Goal: Information Seeking & Learning: Find specific page/section

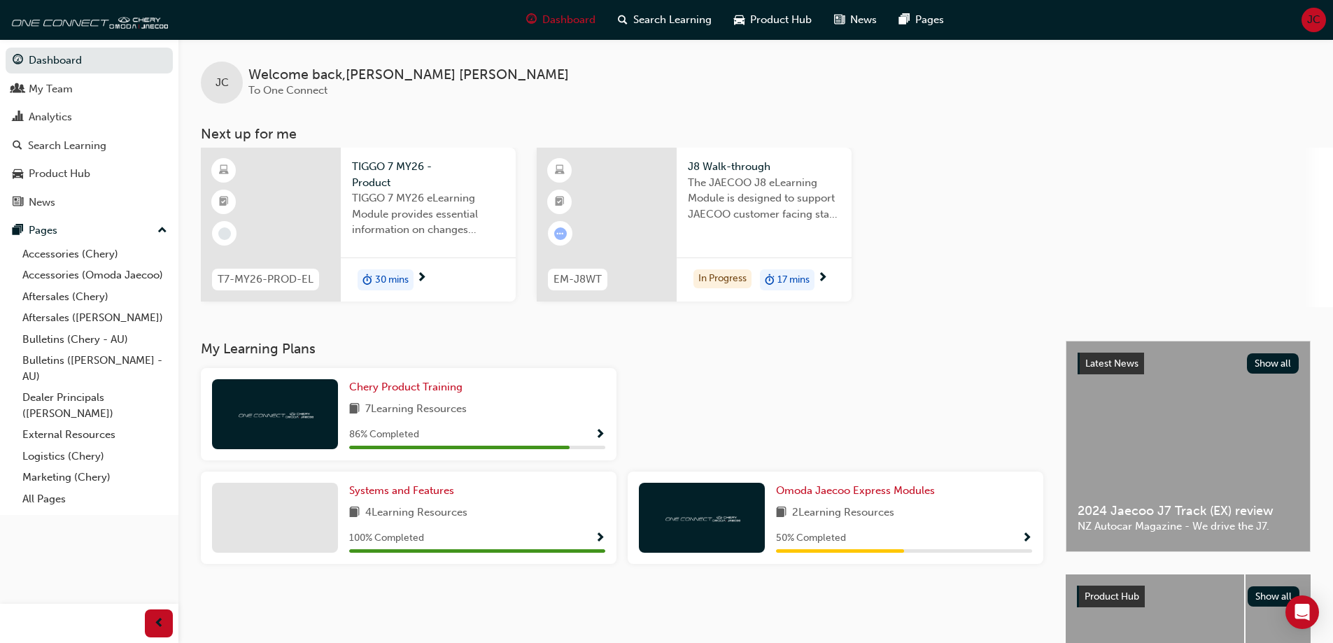
click at [1325, 18] on div "JC" at bounding box center [1314, 20] width 24 height 24
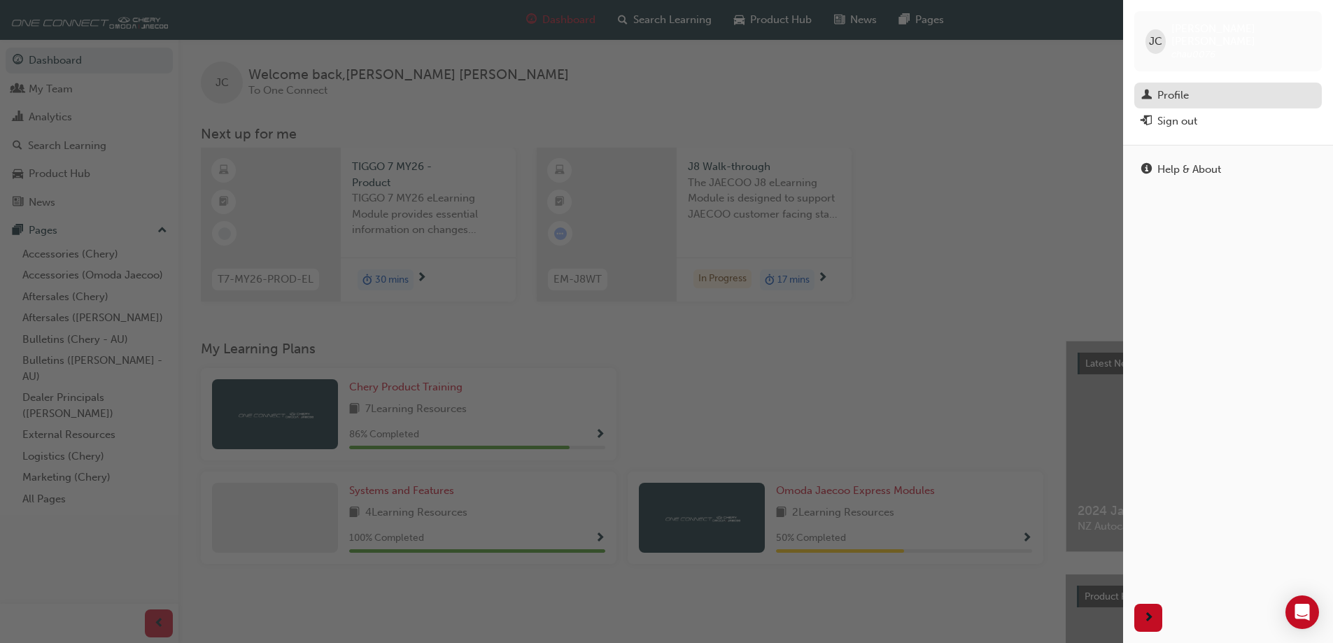
click at [1156, 87] on div "Profile" at bounding box center [1229, 95] width 174 height 17
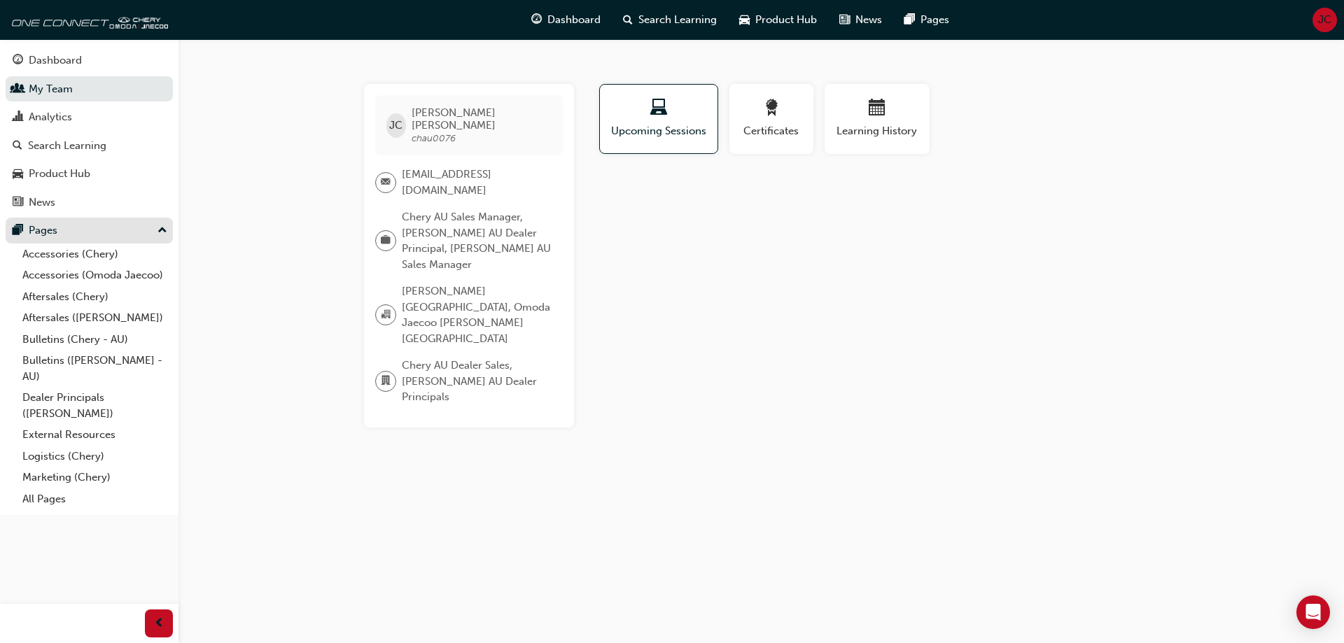
click at [73, 231] on div "Pages" at bounding box center [89, 230] width 153 height 17
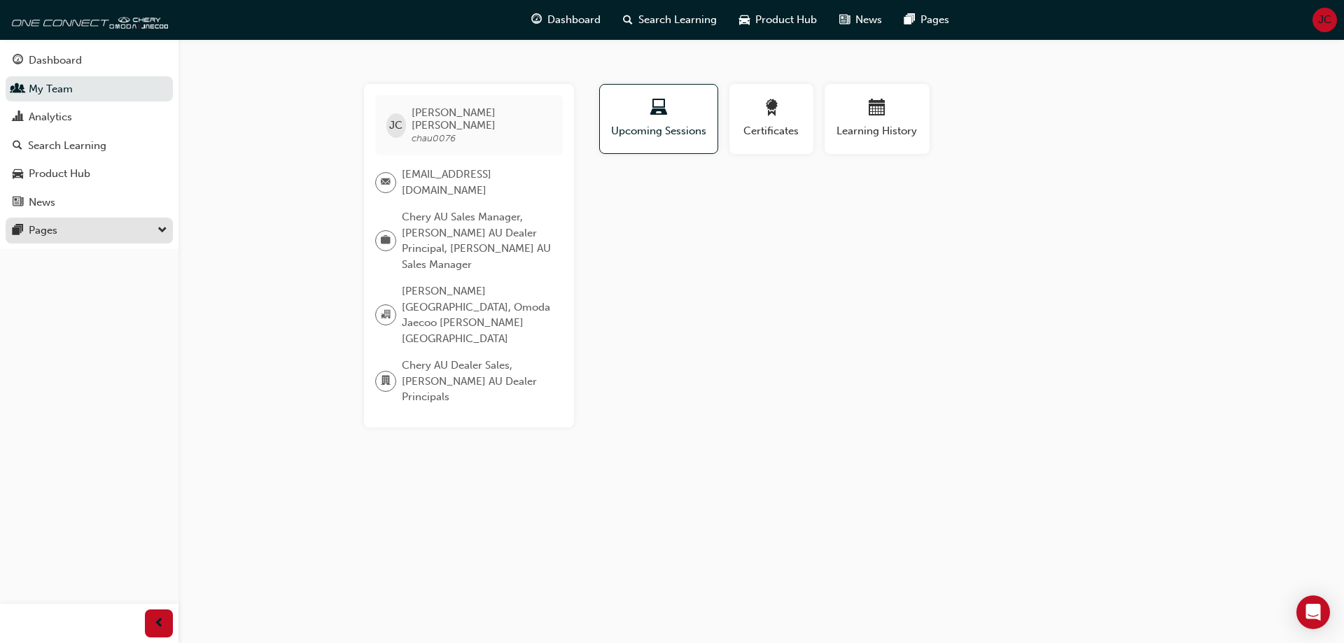
click at [76, 227] on div "Pages" at bounding box center [89, 230] width 153 height 17
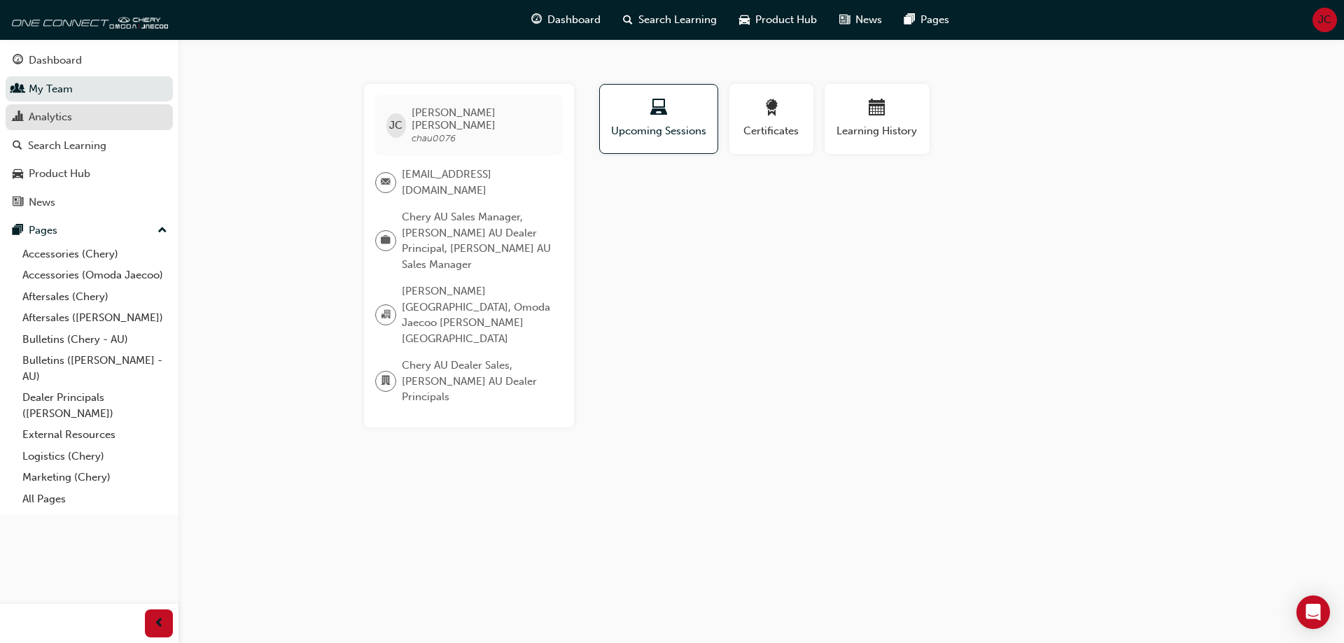
click at [71, 125] on div "Analytics" at bounding box center [89, 116] width 153 height 17
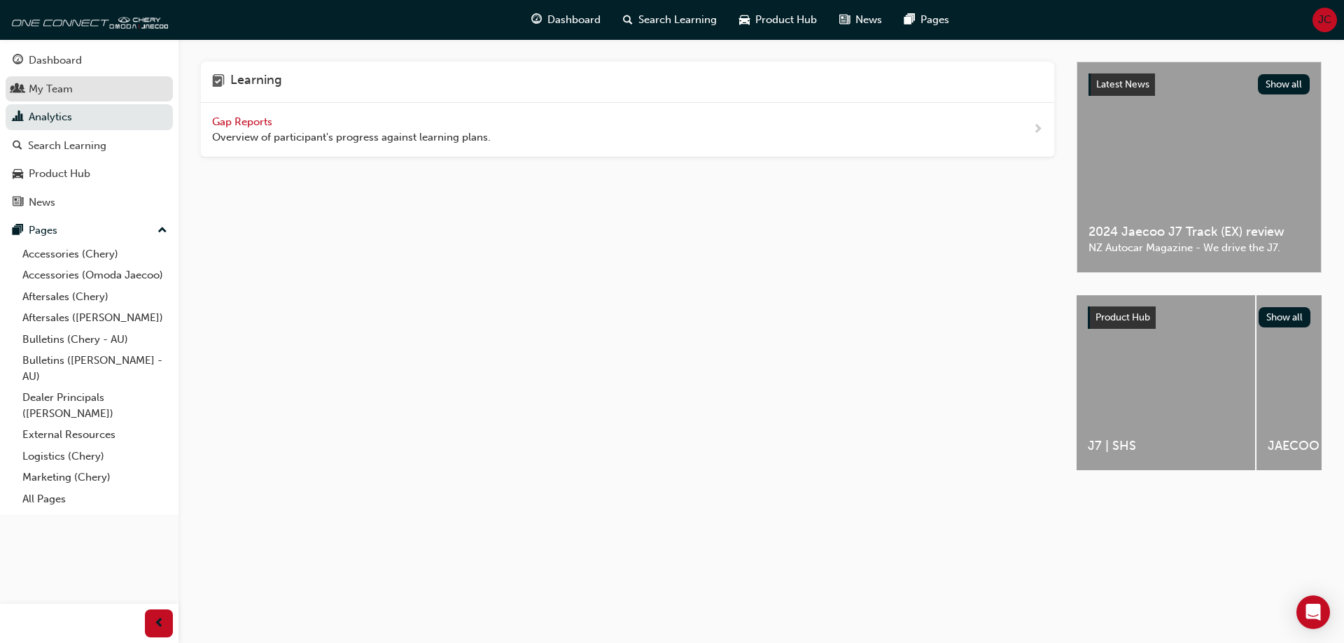
click at [71, 82] on div "My Team" at bounding box center [51, 89] width 44 height 16
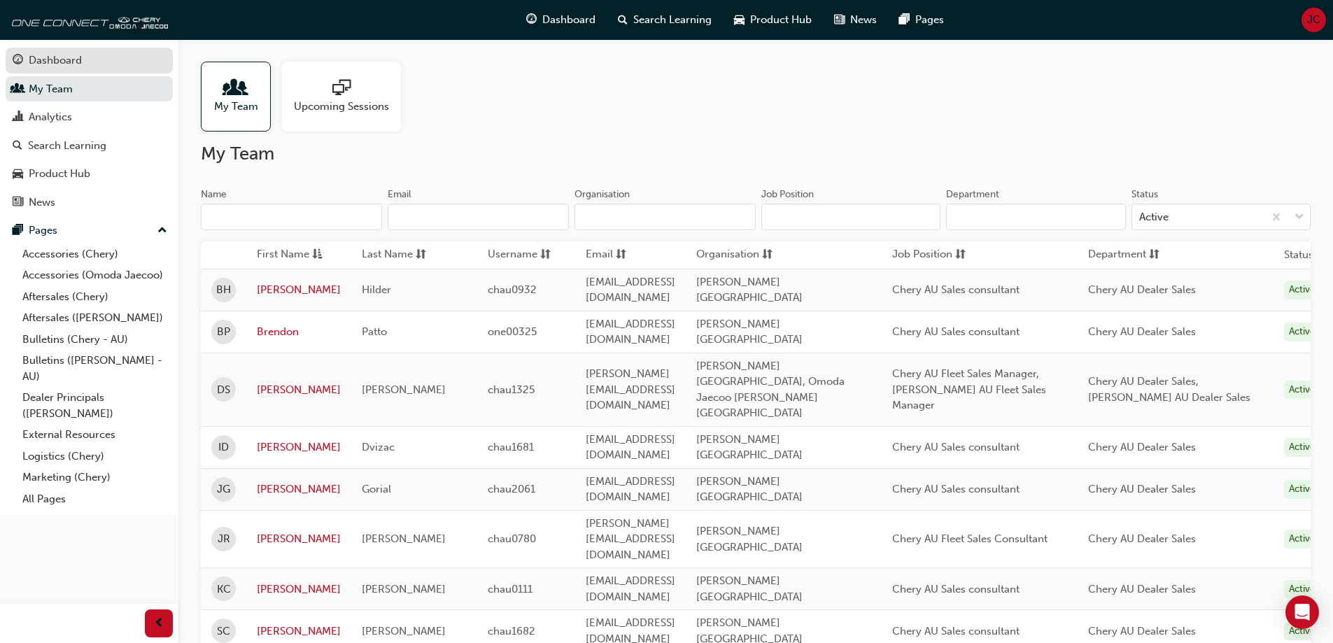
click at [101, 63] on div "Dashboard" at bounding box center [89, 60] width 153 height 17
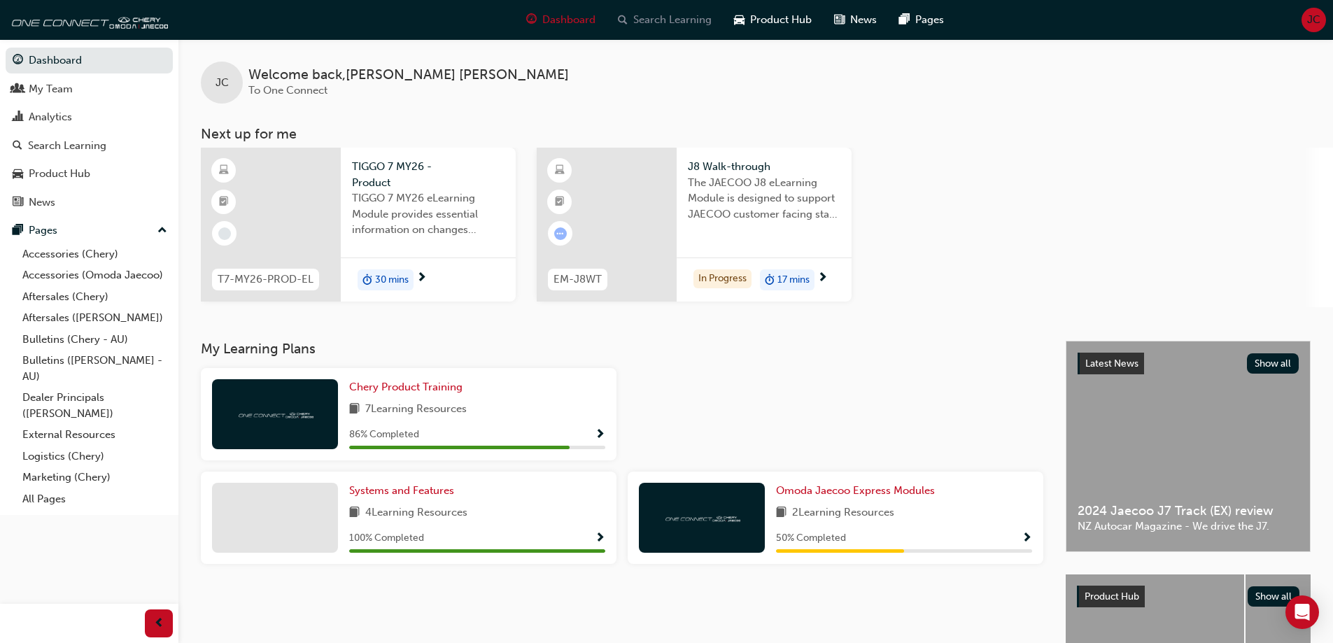
click at [671, 20] on span "Search Learning" at bounding box center [672, 20] width 78 height 16
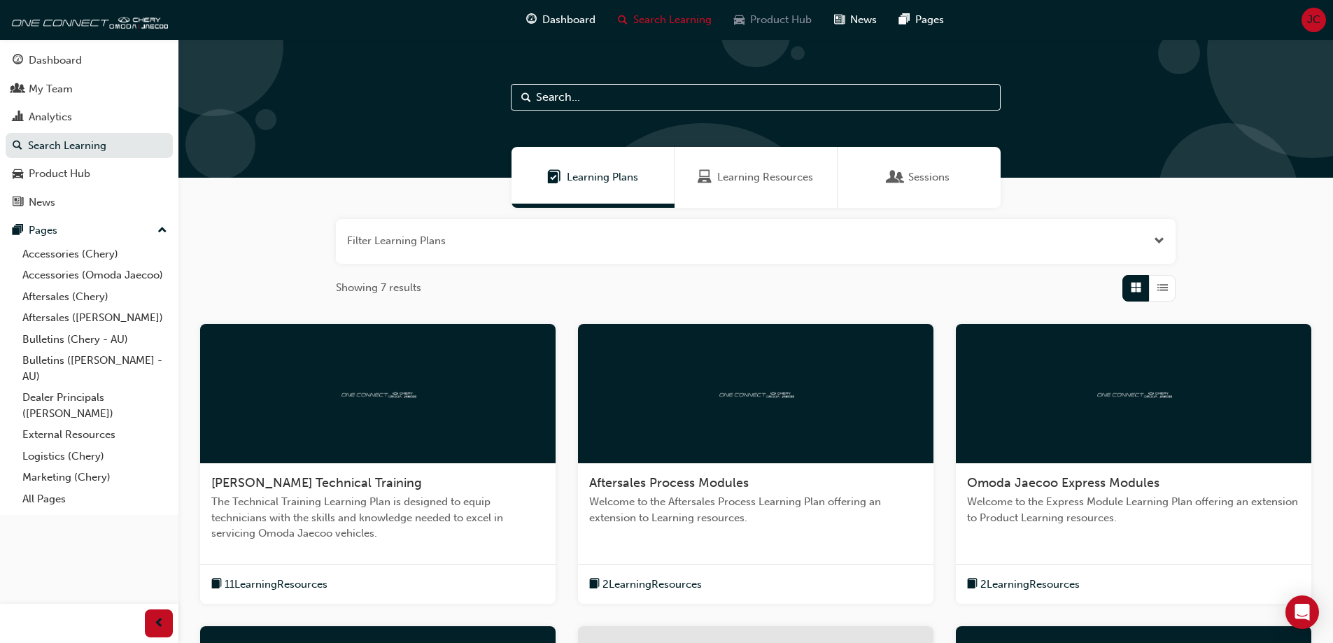
click at [750, 20] on span "Product Hub" at bounding box center [781, 20] width 62 height 16
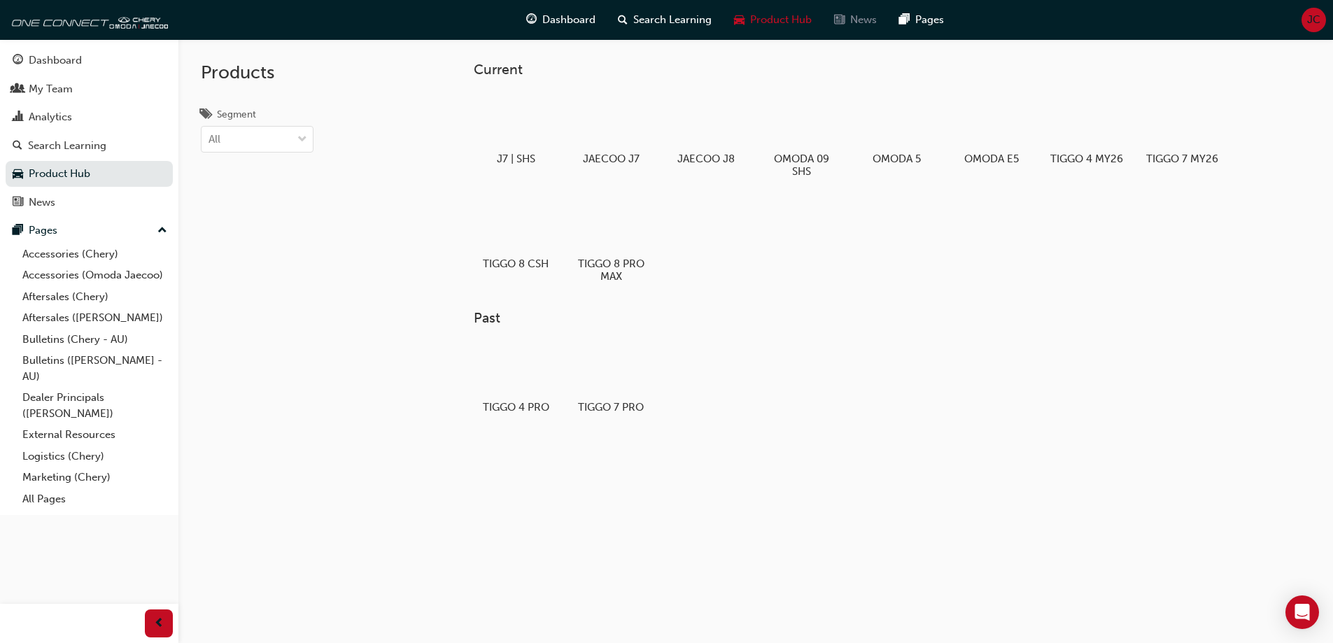
click at [857, 15] on span "News" at bounding box center [863, 20] width 27 height 16
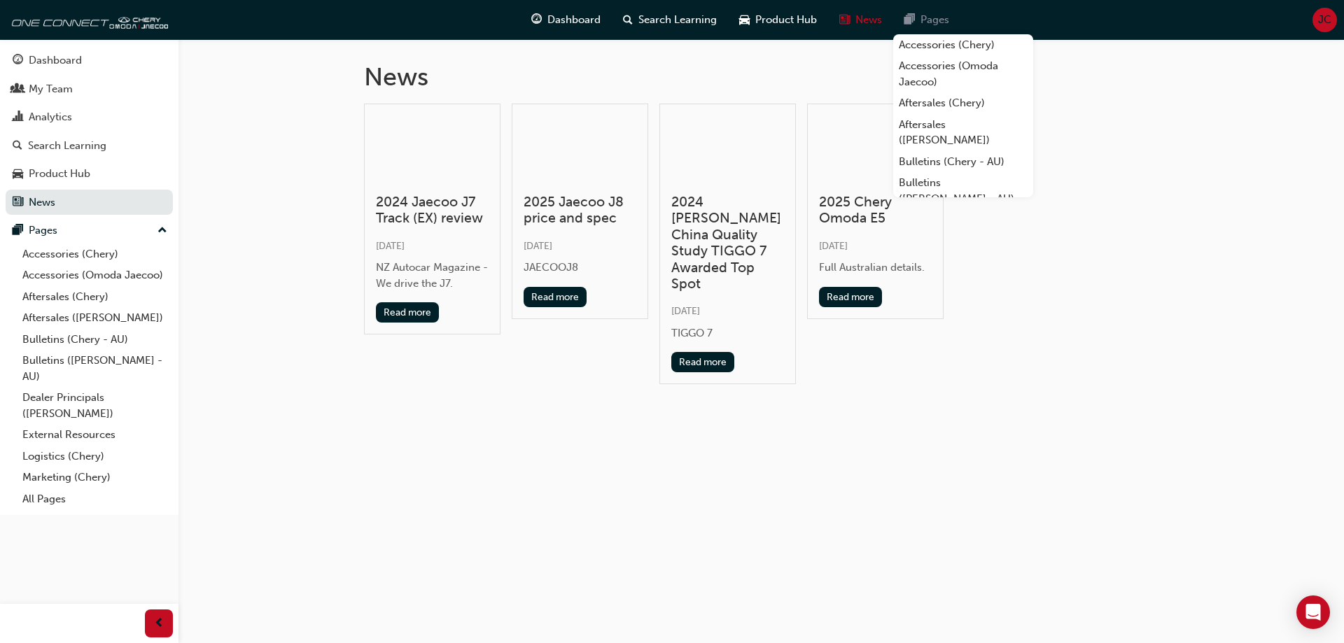
click at [925, 15] on span "Pages" at bounding box center [934, 20] width 29 height 16
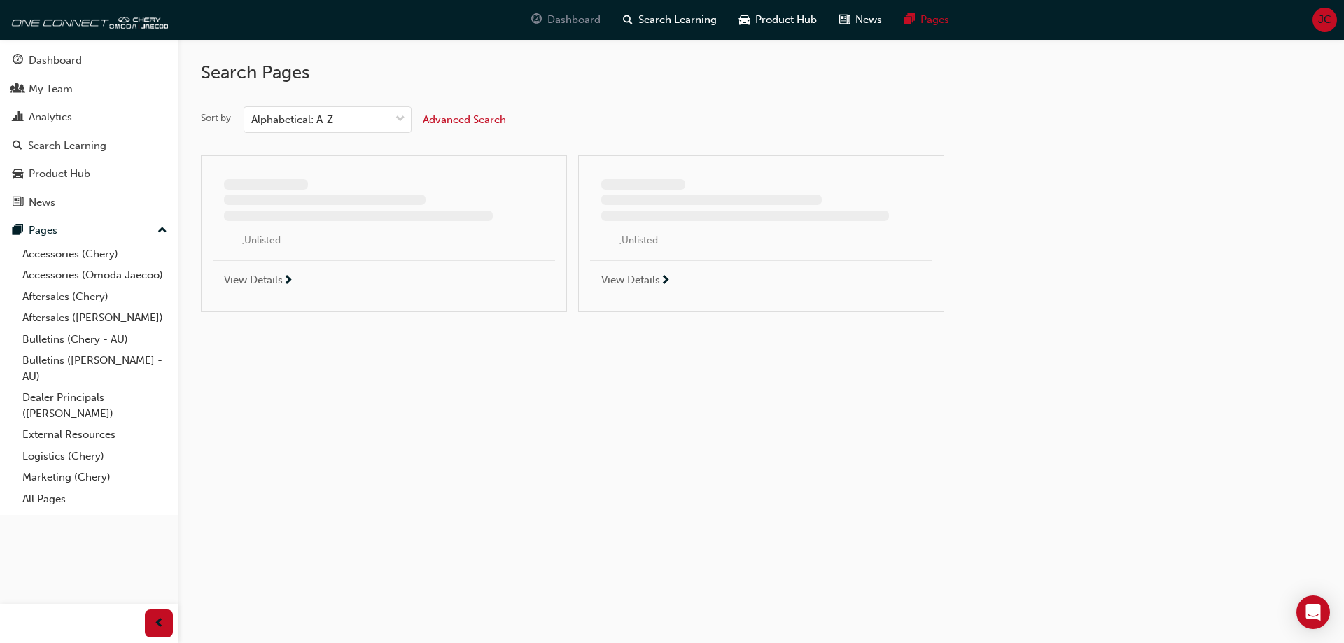
click at [561, 19] on span "Dashboard" at bounding box center [573, 20] width 53 height 16
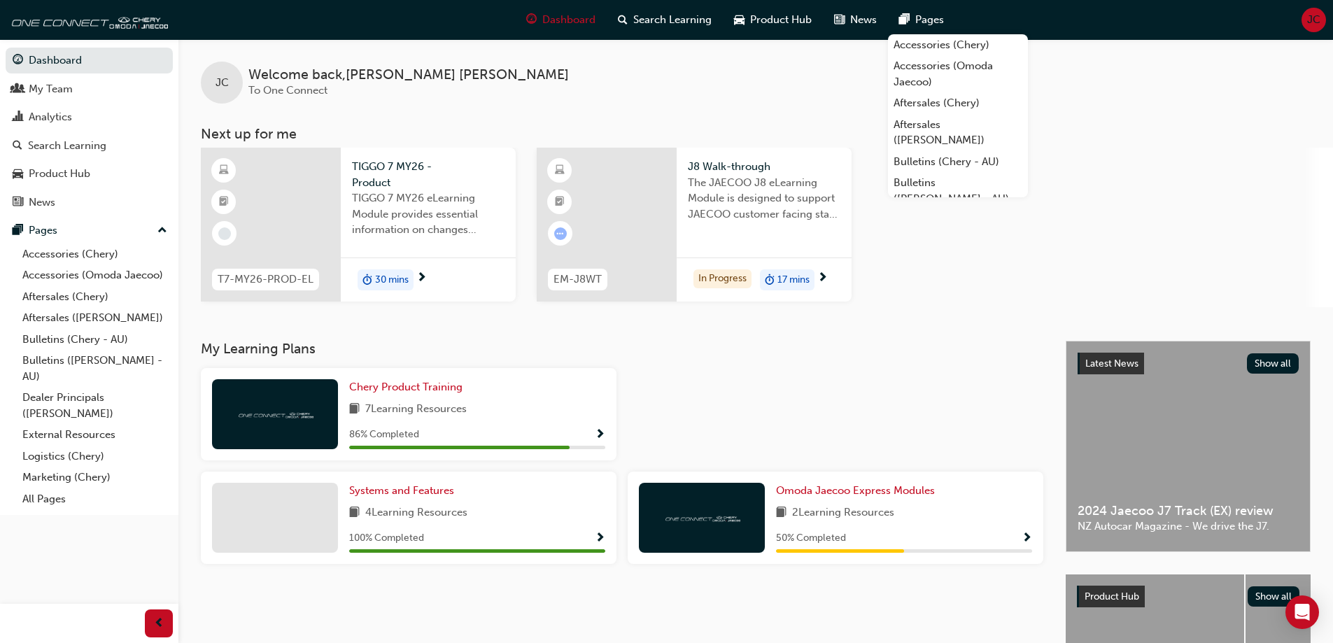
click at [1316, 20] on span "JC" at bounding box center [1313, 20] width 13 height 16
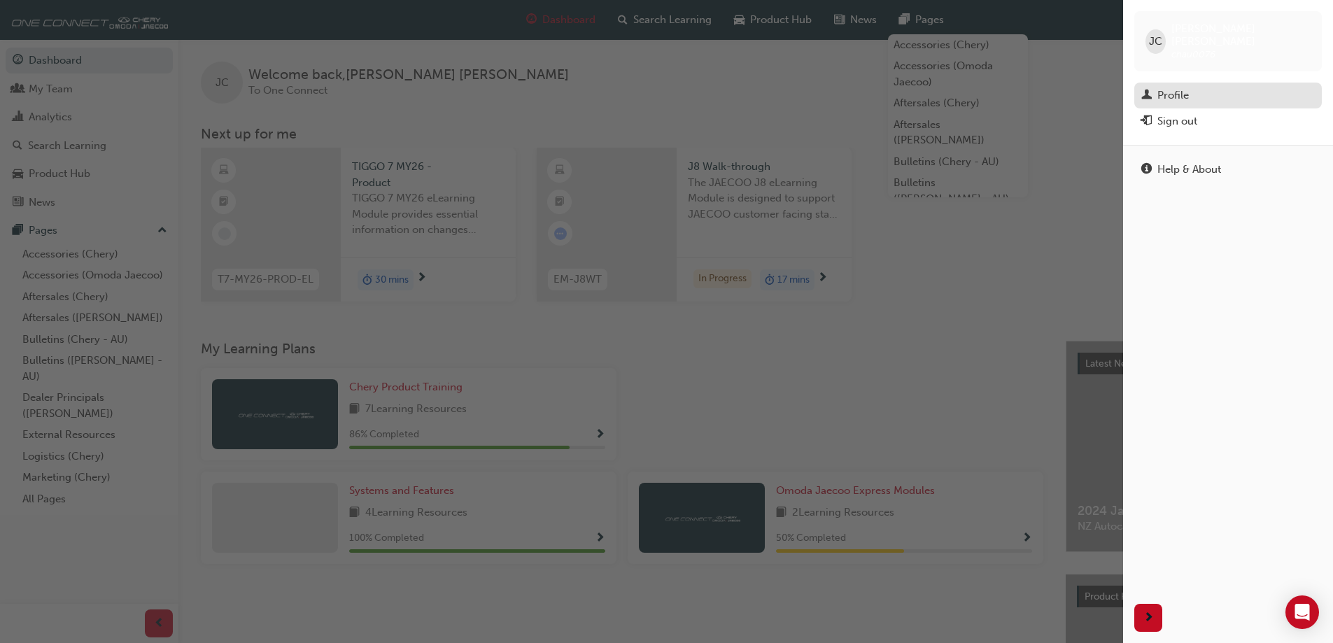
click at [1149, 90] on span "man-icon" at bounding box center [1147, 96] width 10 height 13
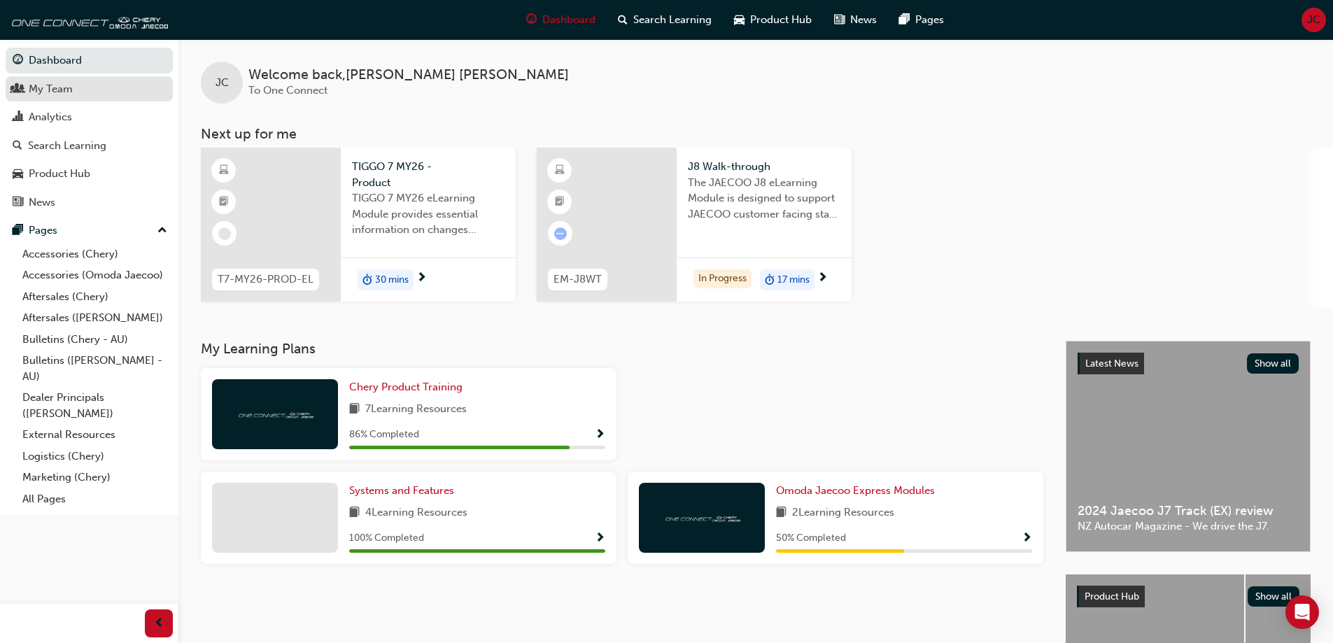
click at [66, 83] on div "My Team" at bounding box center [51, 89] width 44 height 16
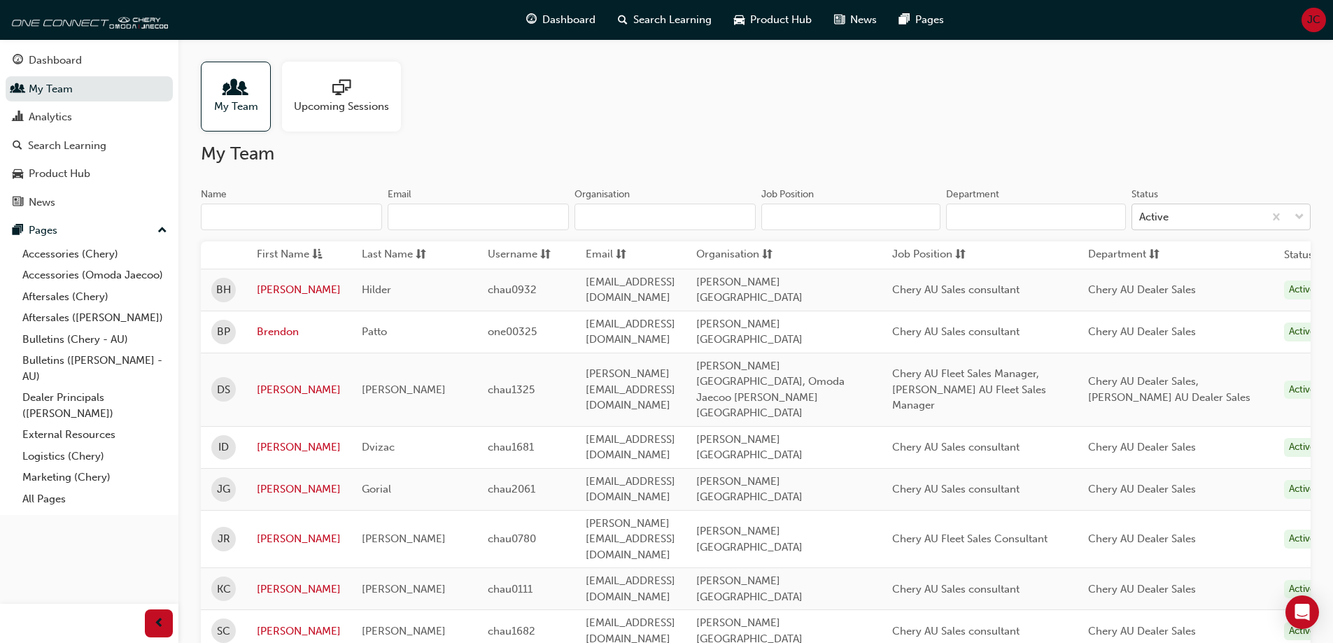
click at [1182, 218] on div "Active" at bounding box center [1198, 217] width 132 height 24
click at [1141, 218] on input "Status Active" at bounding box center [1139, 217] width 1 height 12
click at [1177, 213] on div "Active" at bounding box center [1198, 217] width 132 height 24
click at [1141, 213] on input "Status 0 results available. Select is focused ,type to refine list, press Down …" at bounding box center [1139, 217] width 1 height 12
click at [1303, 616] on icon "Open Intercom Messenger" at bounding box center [1302, 612] width 18 height 18
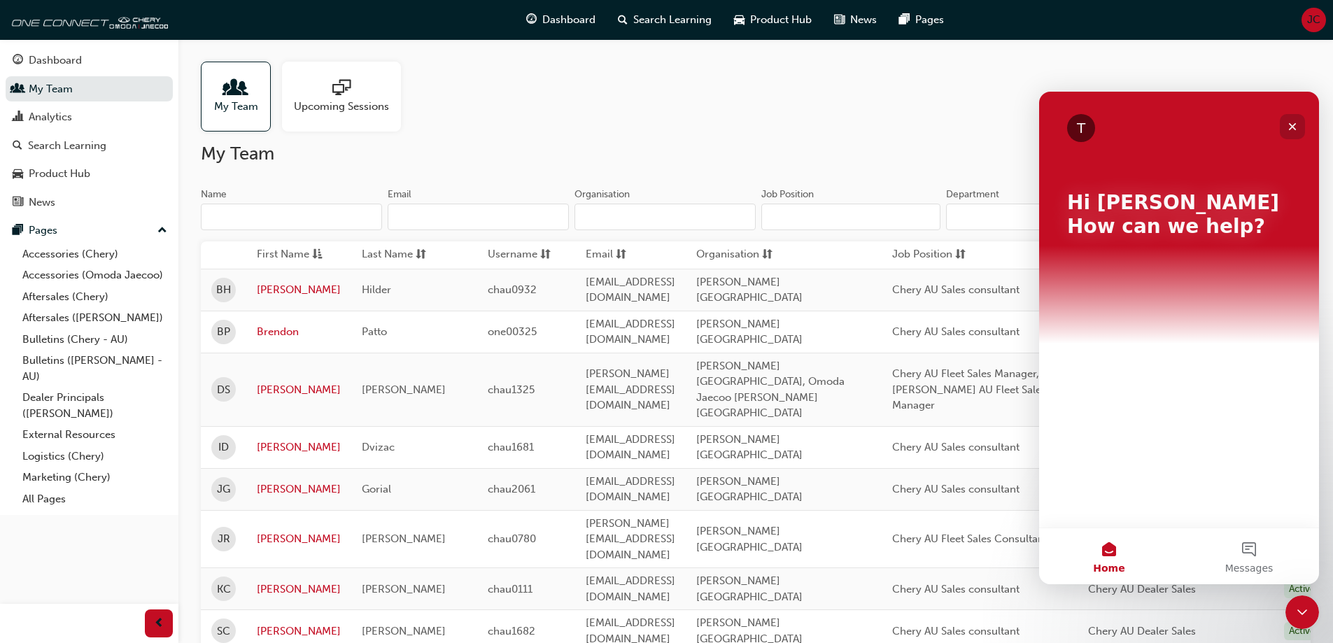
click at [1296, 130] on icon "Close" at bounding box center [1292, 126] width 11 height 11
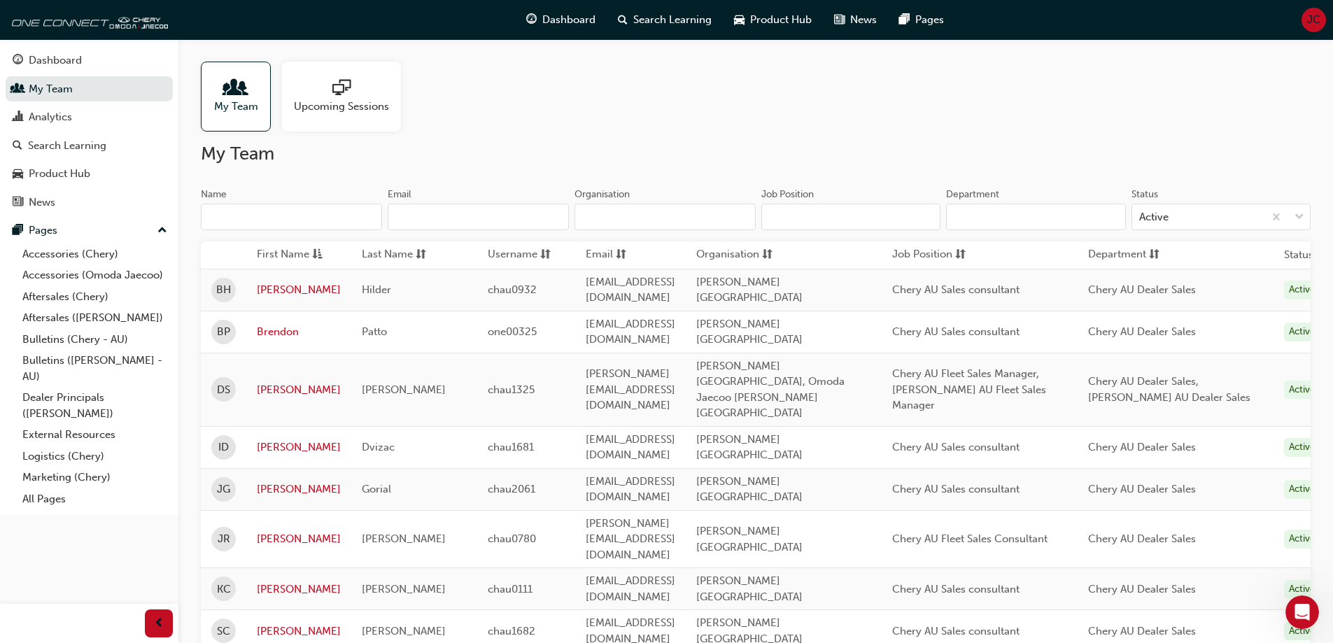
click at [1317, 20] on span "JC" at bounding box center [1313, 20] width 13 height 16
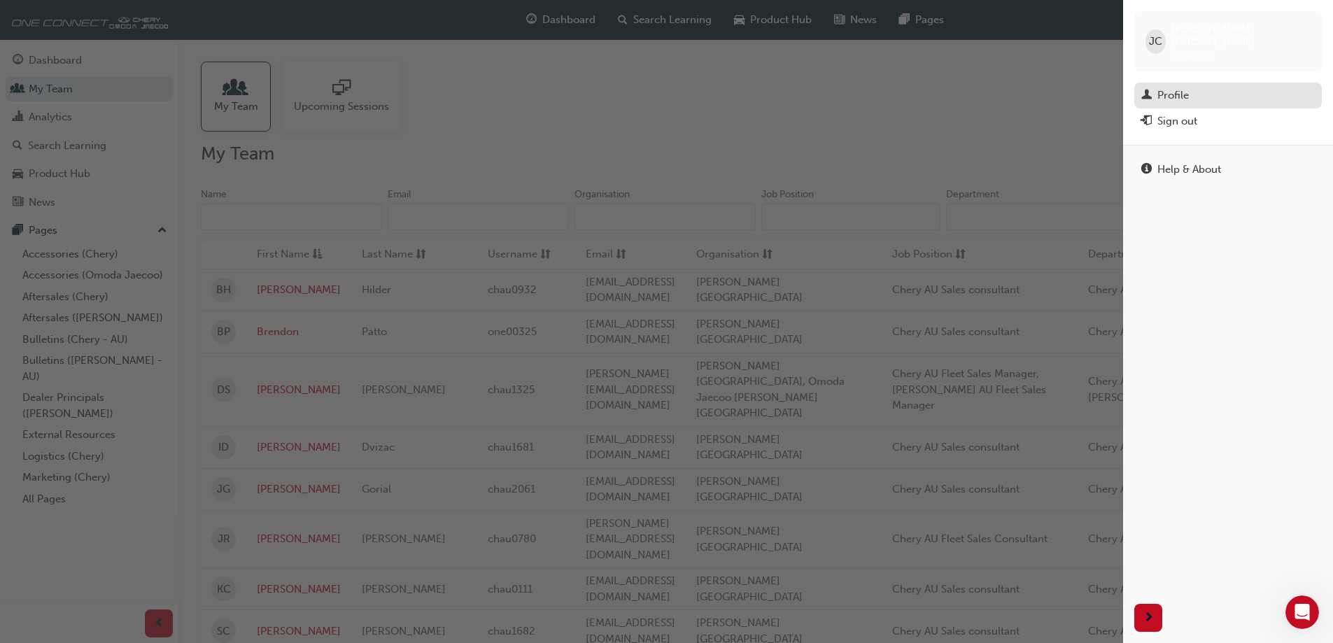
click at [1182, 87] on div "Profile" at bounding box center [1173, 95] width 31 height 16
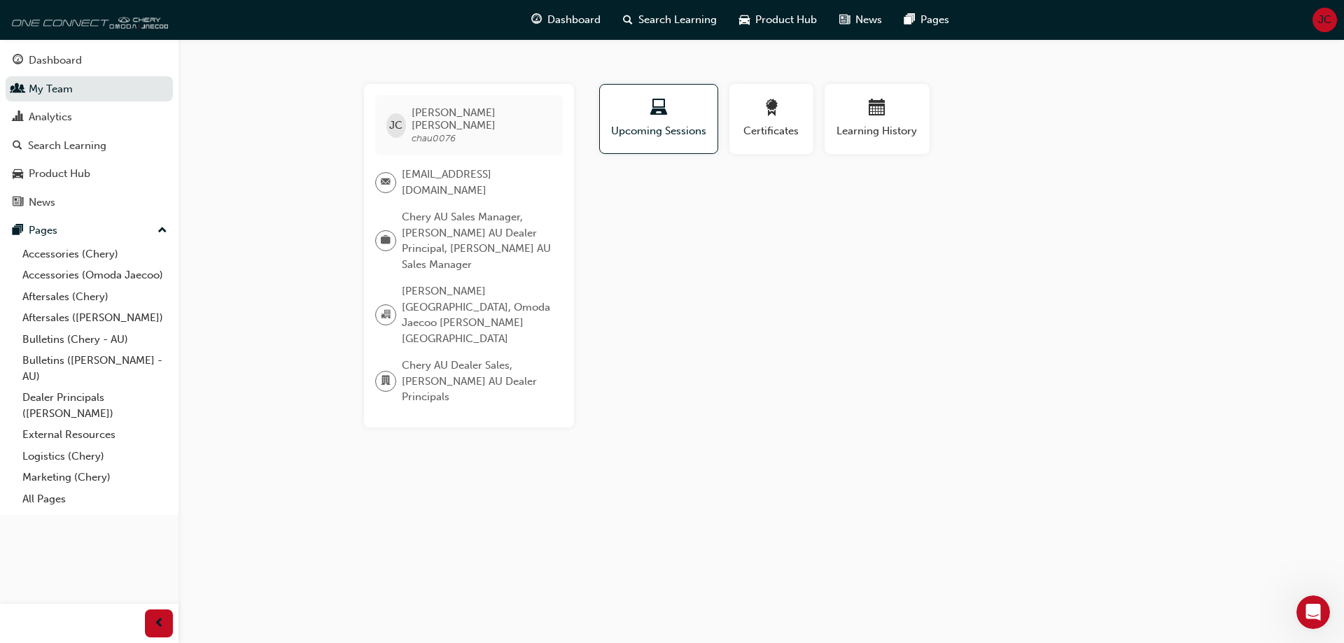
click at [69, 27] on img at bounding box center [87, 20] width 161 height 28
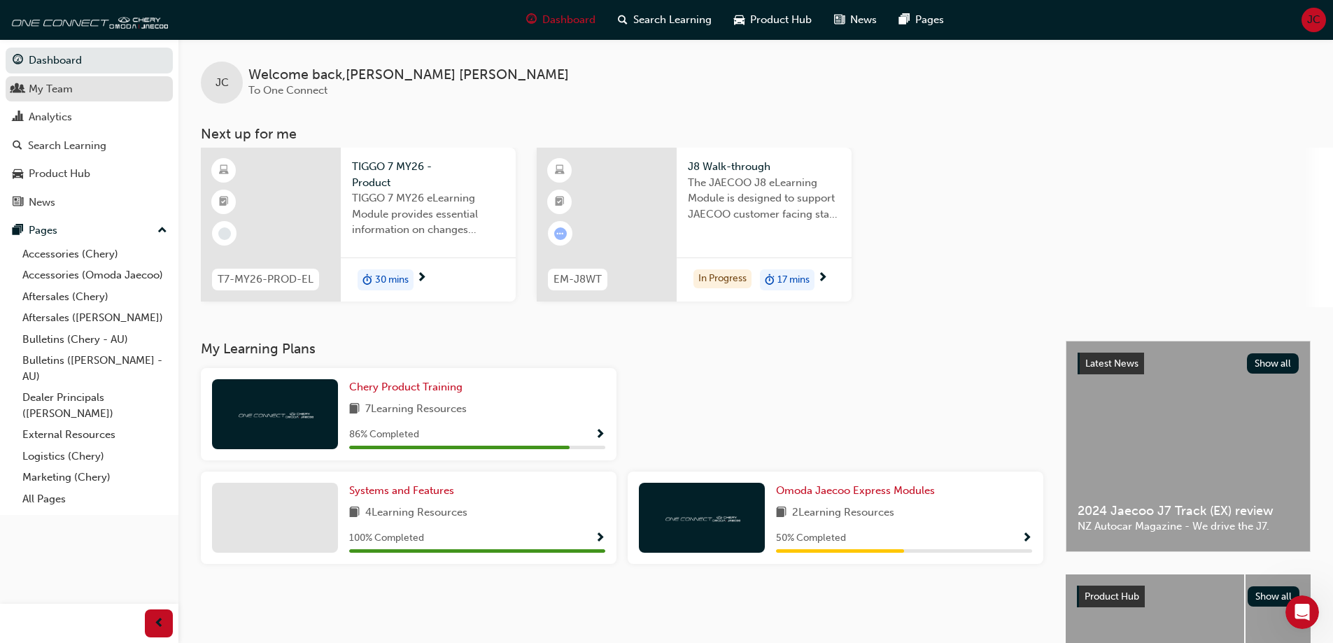
click at [69, 82] on div "My Team" at bounding box center [51, 89] width 44 height 16
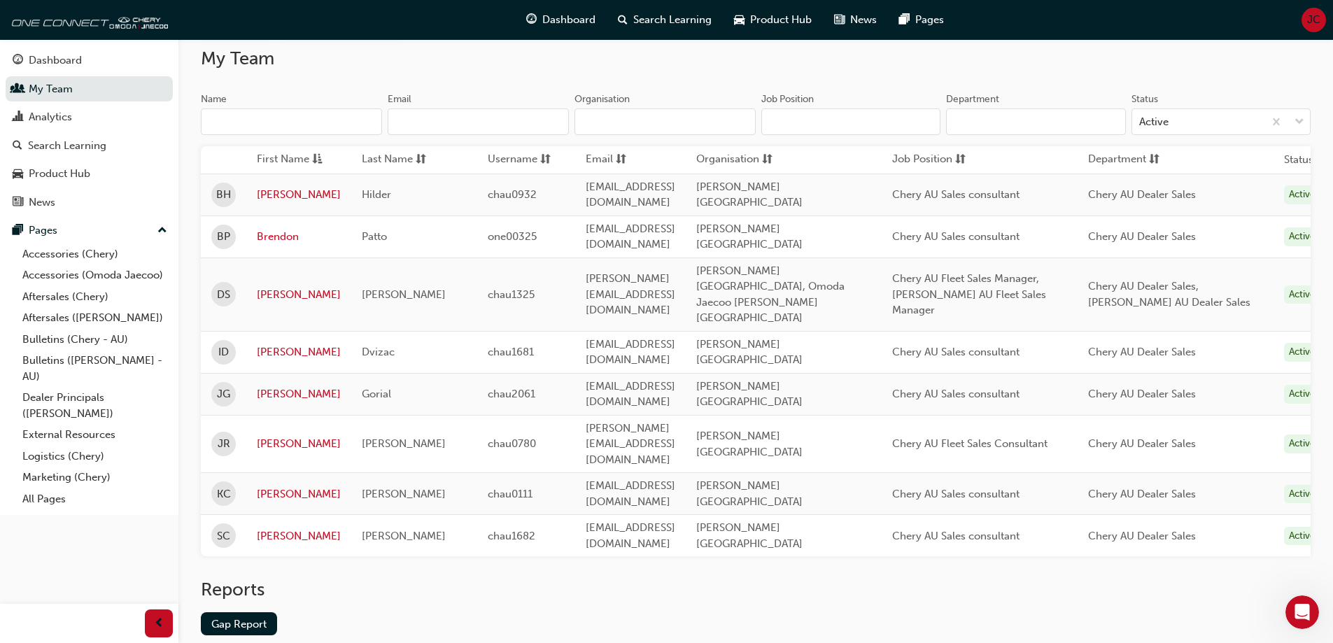
scroll to position [97, 0]
click at [248, 610] on link "Gap Report" at bounding box center [239, 621] width 76 height 23
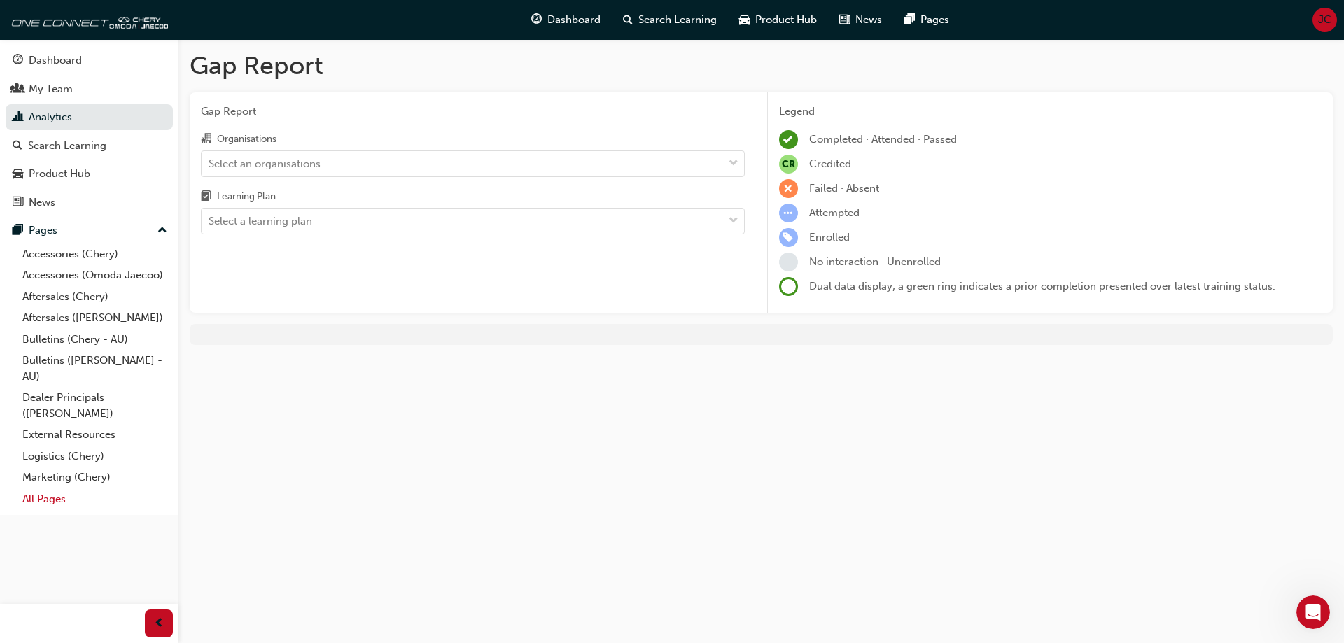
click at [34, 500] on link "All Pages" at bounding box center [95, 500] width 156 height 22
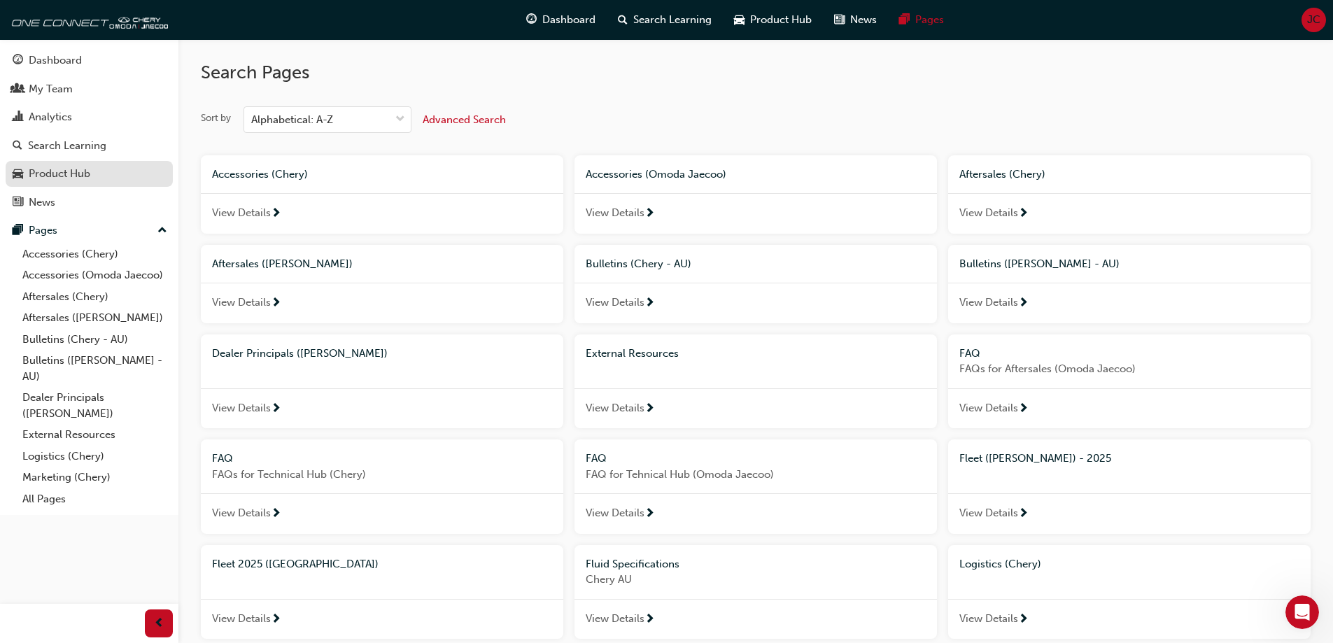
click at [31, 180] on div "Product Hub" at bounding box center [60, 174] width 62 height 16
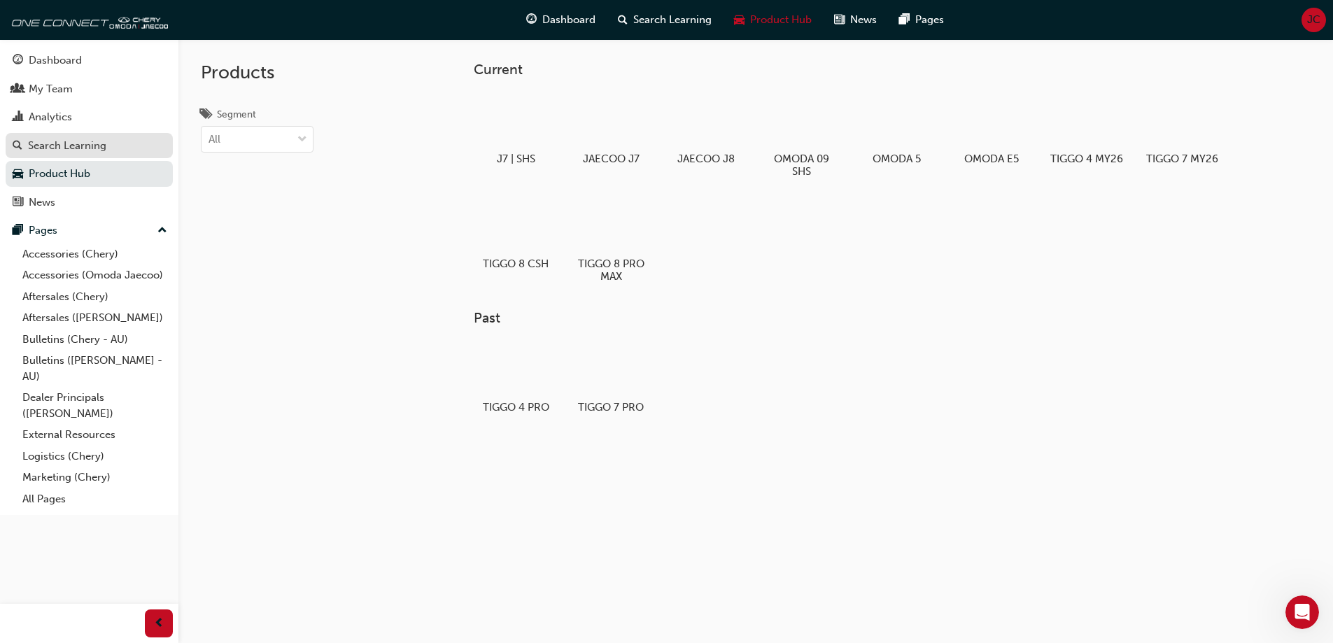
click at [84, 141] on div "Search Learning" at bounding box center [67, 146] width 78 height 16
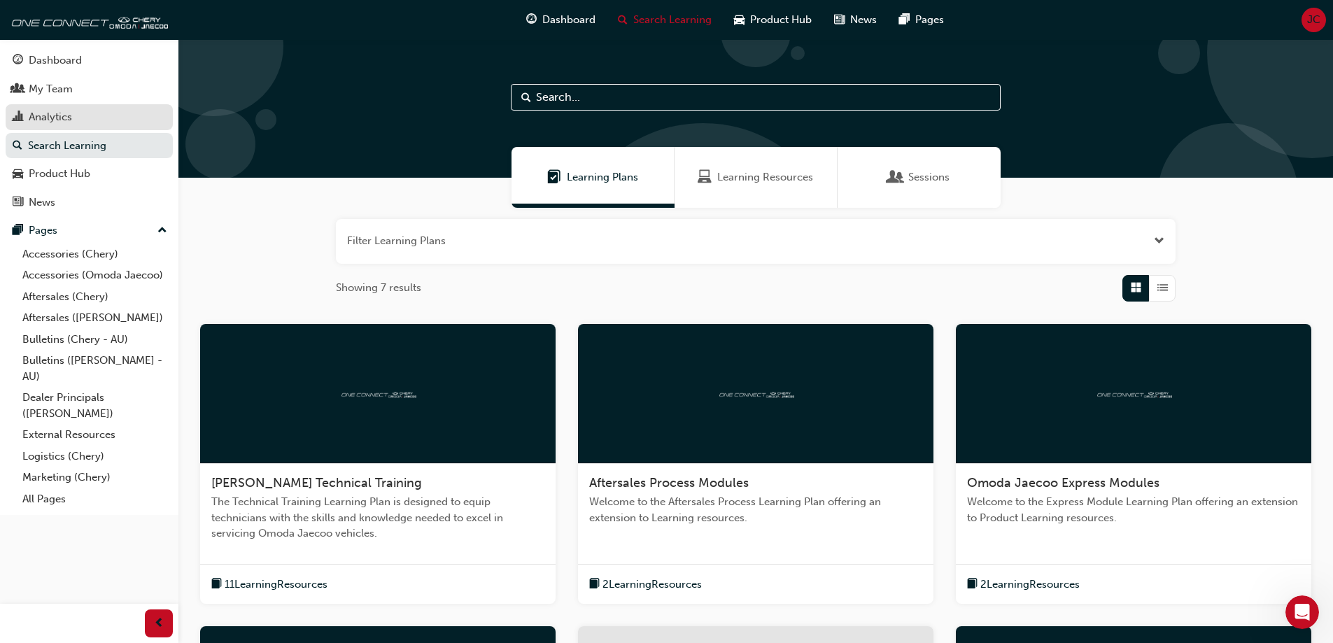
click at [52, 115] on div "Analytics" at bounding box center [50, 117] width 43 height 16
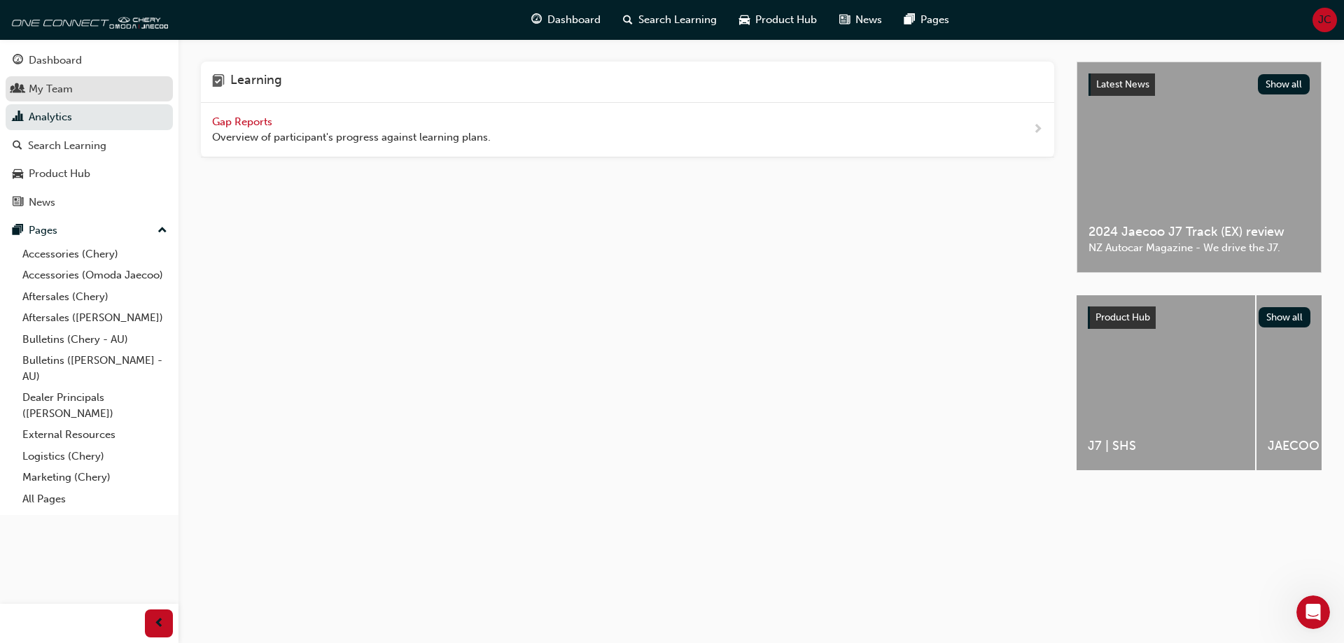
click at [70, 80] on div "My Team" at bounding box center [89, 88] width 153 height 17
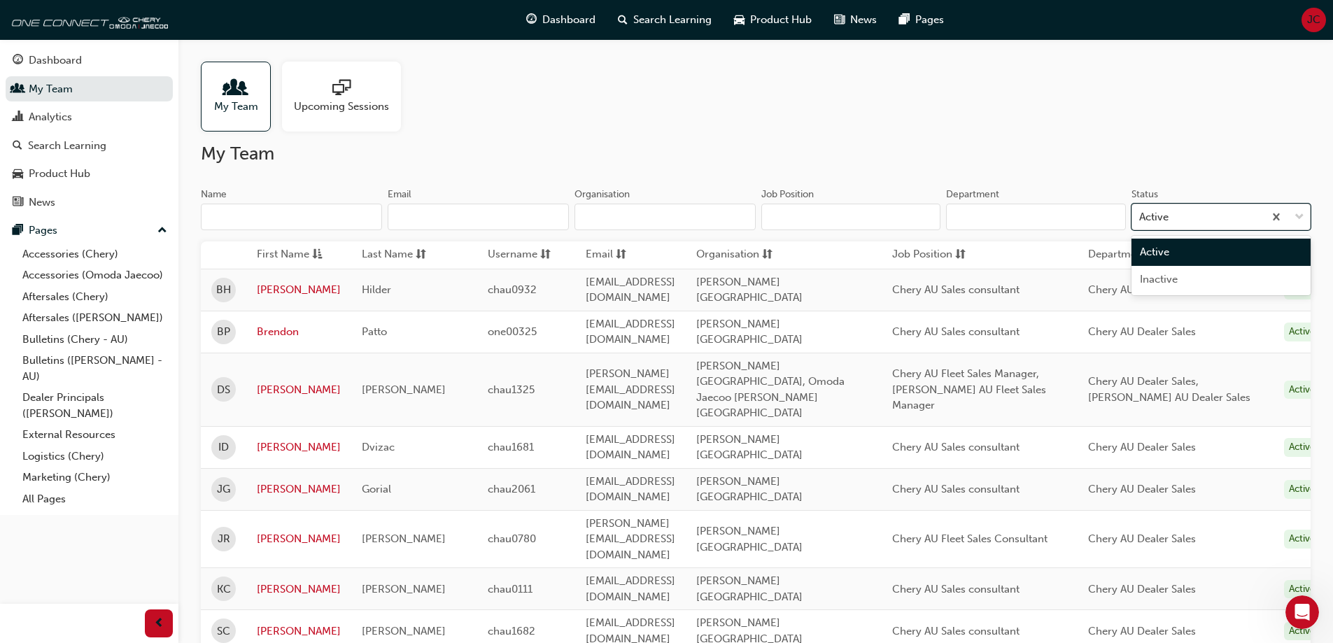
click at [1192, 213] on div "Active" at bounding box center [1198, 217] width 132 height 24
click at [1141, 213] on input "Status option Active focused, 1 of 2. 2 results available. Use Up and Down to c…" at bounding box center [1139, 217] width 1 height 12
click at [1191, 211] on div "Active" at bounding box center [1198, 217] width 132 height 24
click at [1141, 211] on input "Status option Active focused, 1 of 2. 2 results available. Use Up and Down to c…" at bounding box center [1139, 217] width 1 height 12
click at [344, 96] on span "sessionType_ONLINE_URL-icon" at bounding box center [341, 89] width 18 height 20
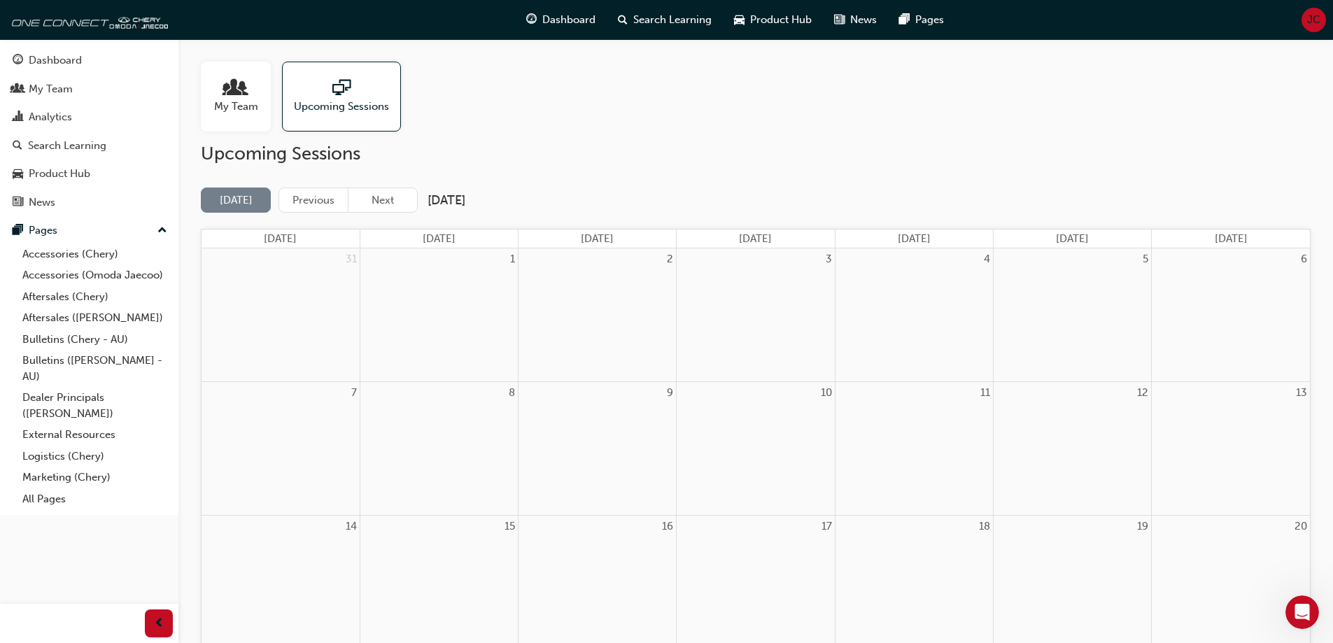
click at [248, 115] on div "My Team" at bounding box center [236, 97] width 70 height 70
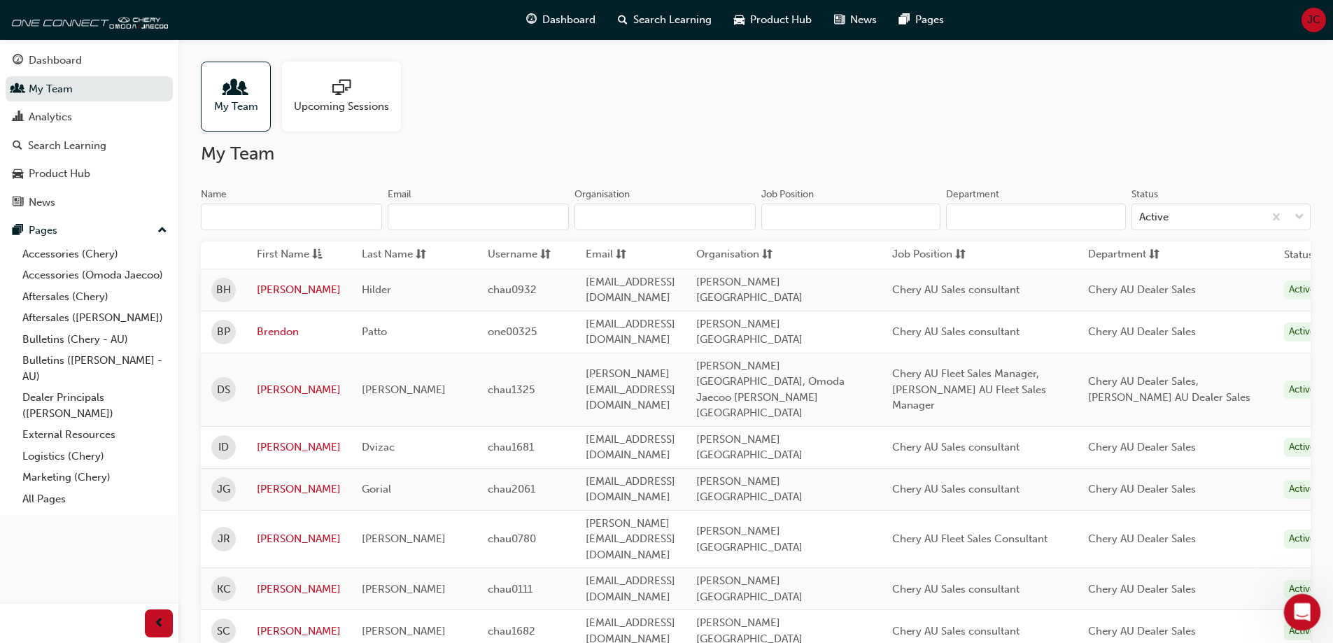
click at [1303, 608] on icon "Open Intercom Messenger" at bounding box center [1300, 610] width 23 height 23
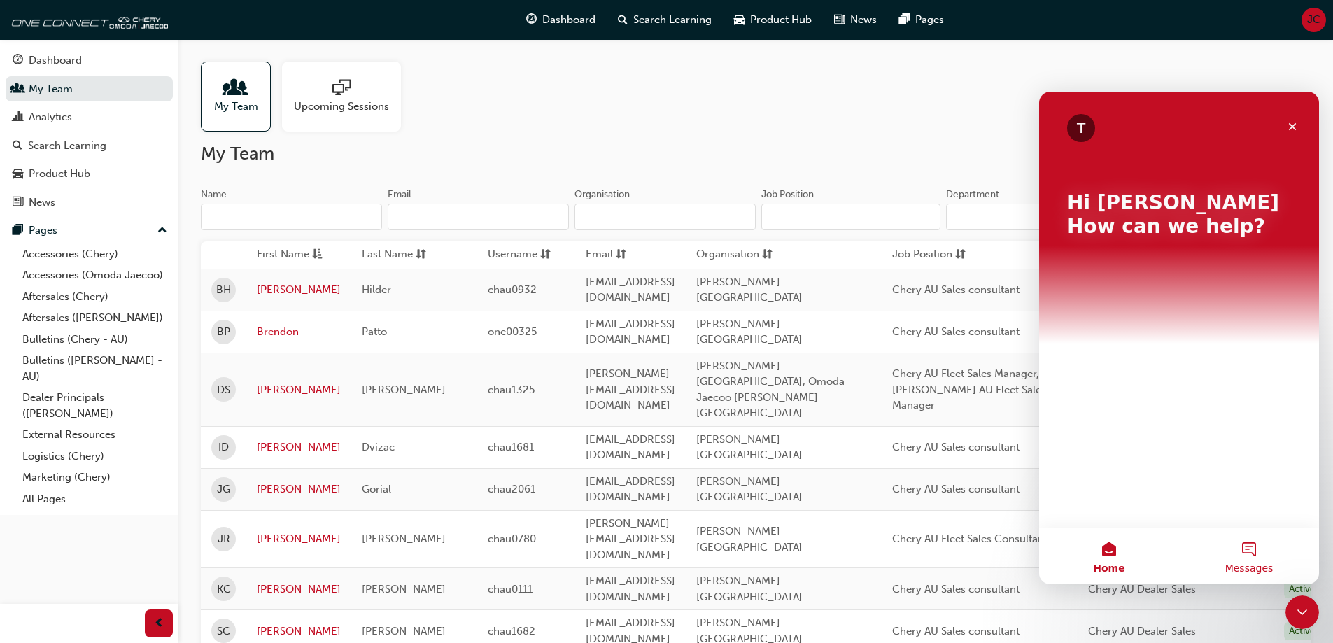
click at [1259, 560] on button "Messages" at bounding box center [1249, 556] width 140 height 56
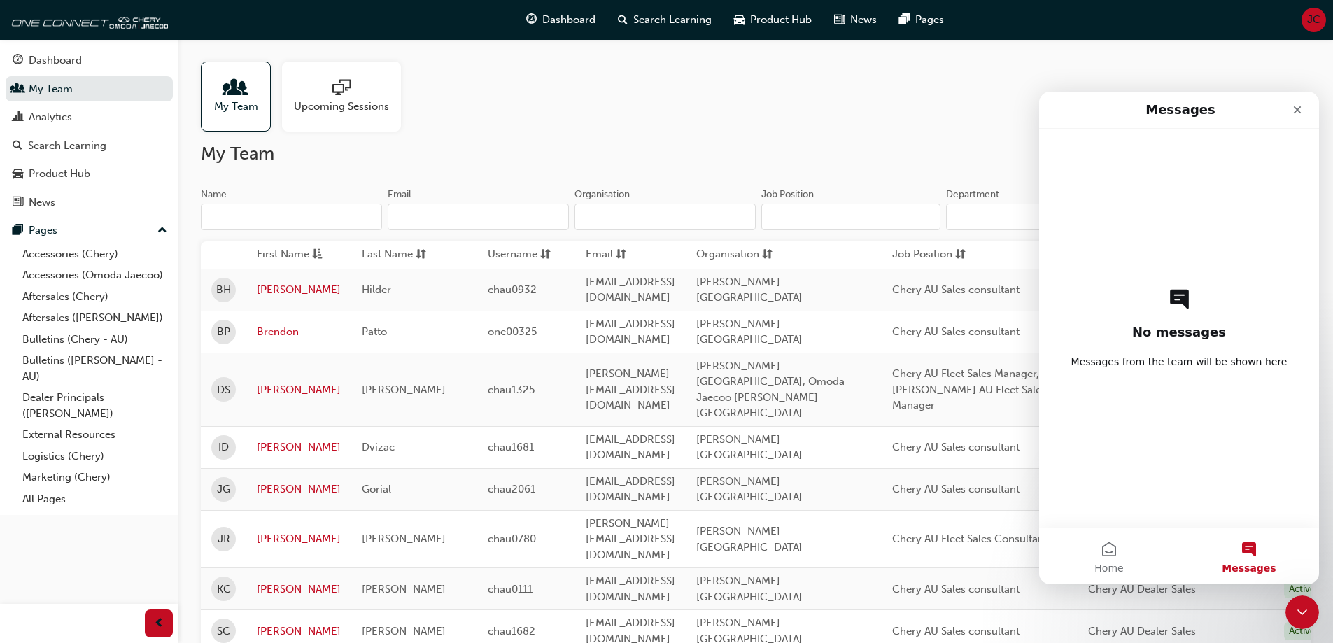
click at [1199, 414] on div "No messages Messages from the team will be shown here" at bounding box center [1179, 328] width 231 height 399
click at [1298, 113] on icon "Close" at bounding box center [1297, 109] width 11 height 11
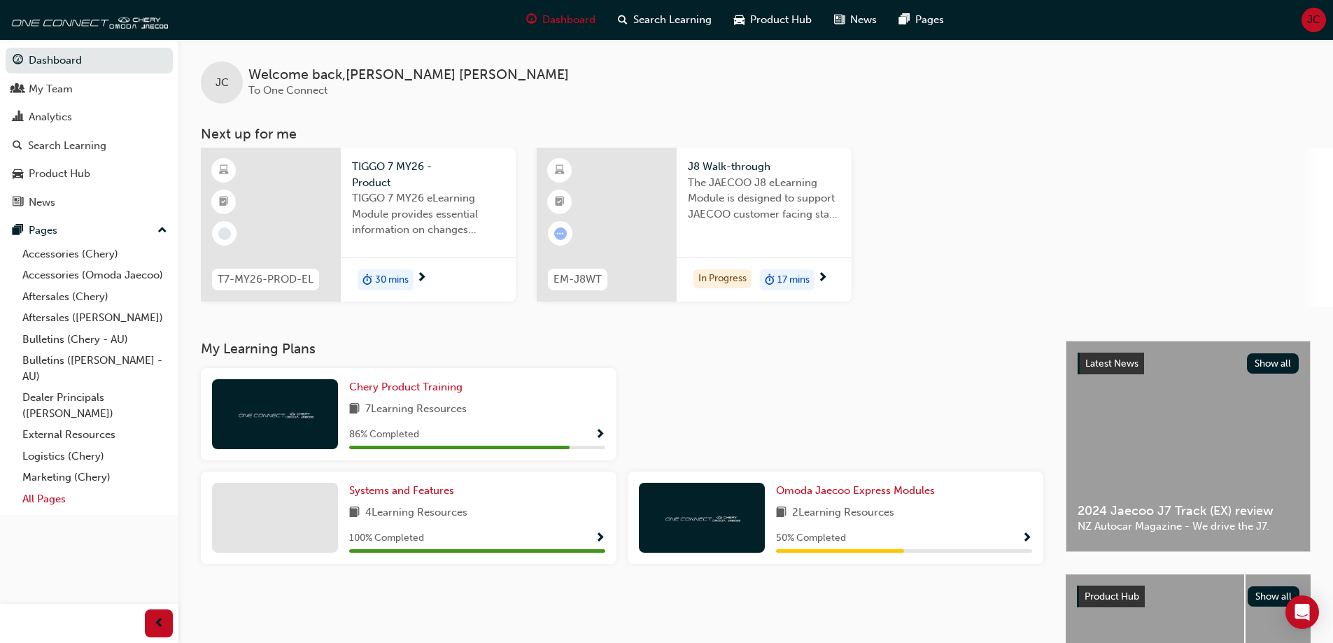
click at [59, 492] on link "All Pages" at bounding box center [95, 500] width 156 height 22
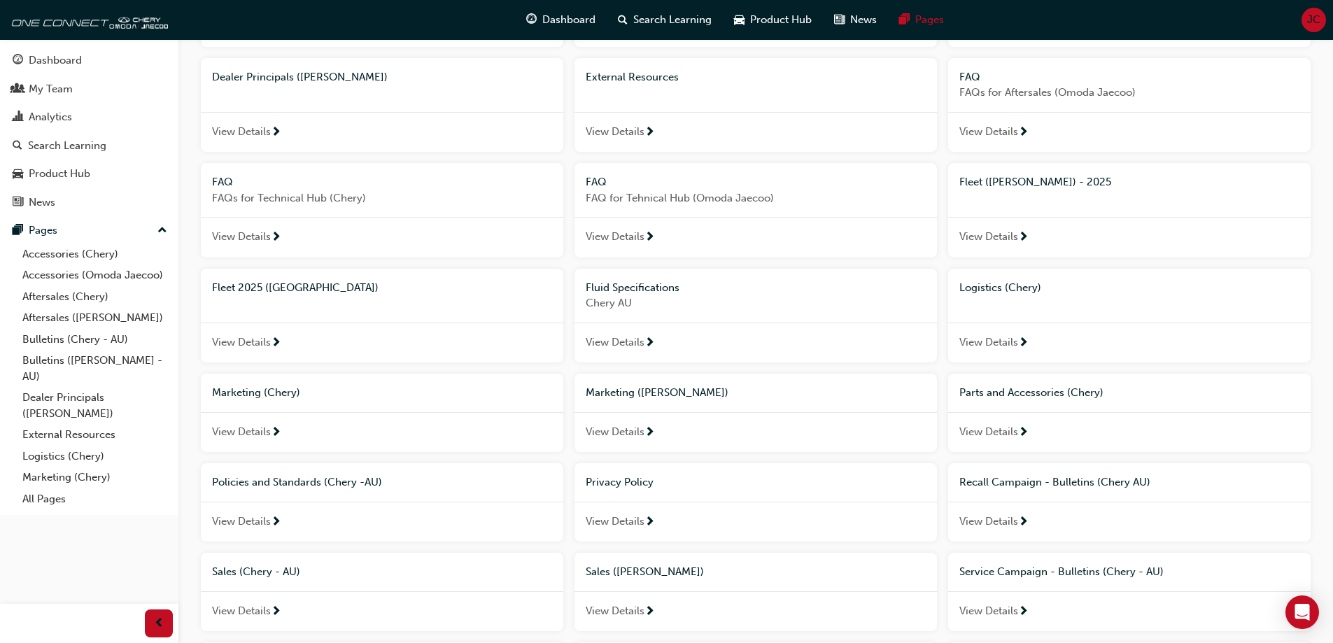
scroll to position [280, 0]
click at [255, 350] on div "View Details" at bounding box center [382, 339] width 363 height 41
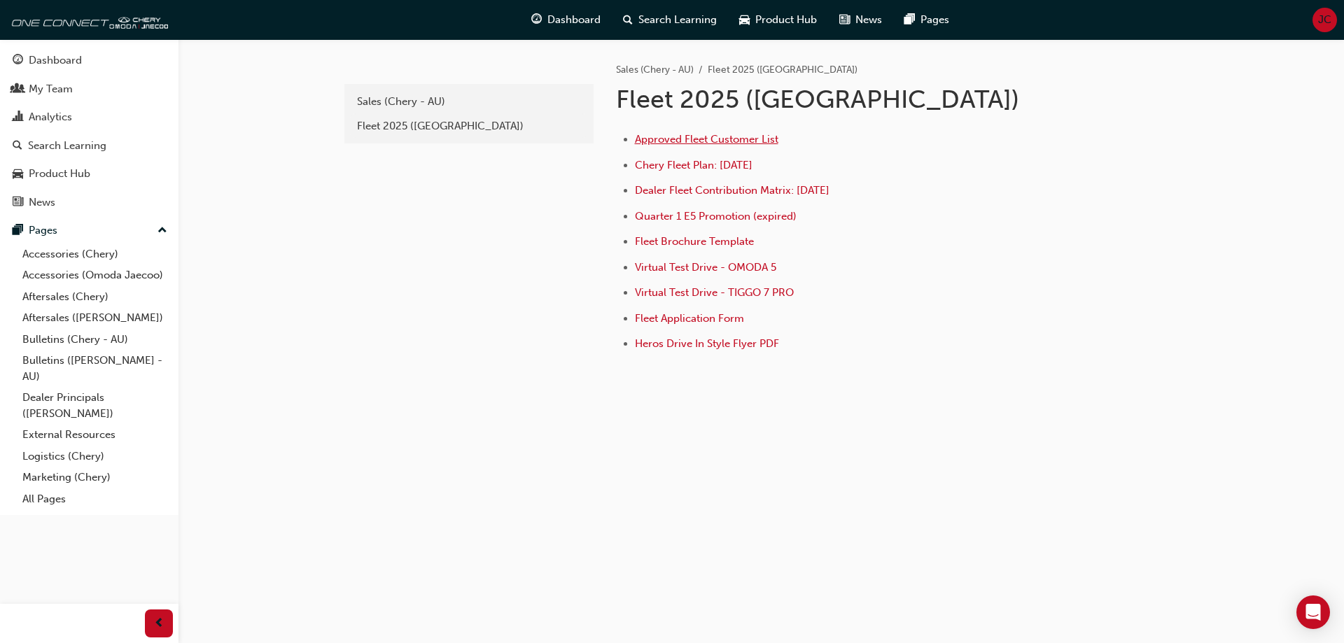
click at [703, 141] on span "Approved Fleet Customer List" at bounding box center [706, 139] width 143 height 13
